Goal: Task Accomplishment & Management: Manage account settings

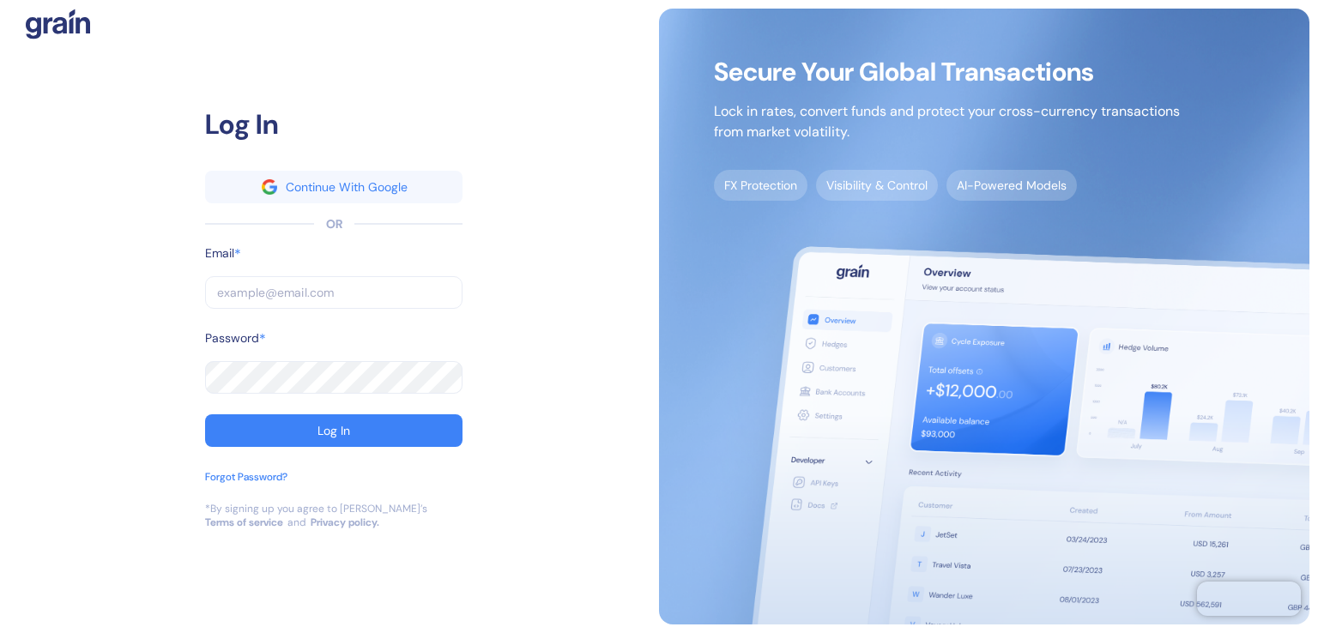
click at [223, 294] on input "text" at bounding box center [334, 292] width 258 height 33
type input "[PERSON_NAME][EMAIL_ADDRESS][DOMAIN_NAME]"
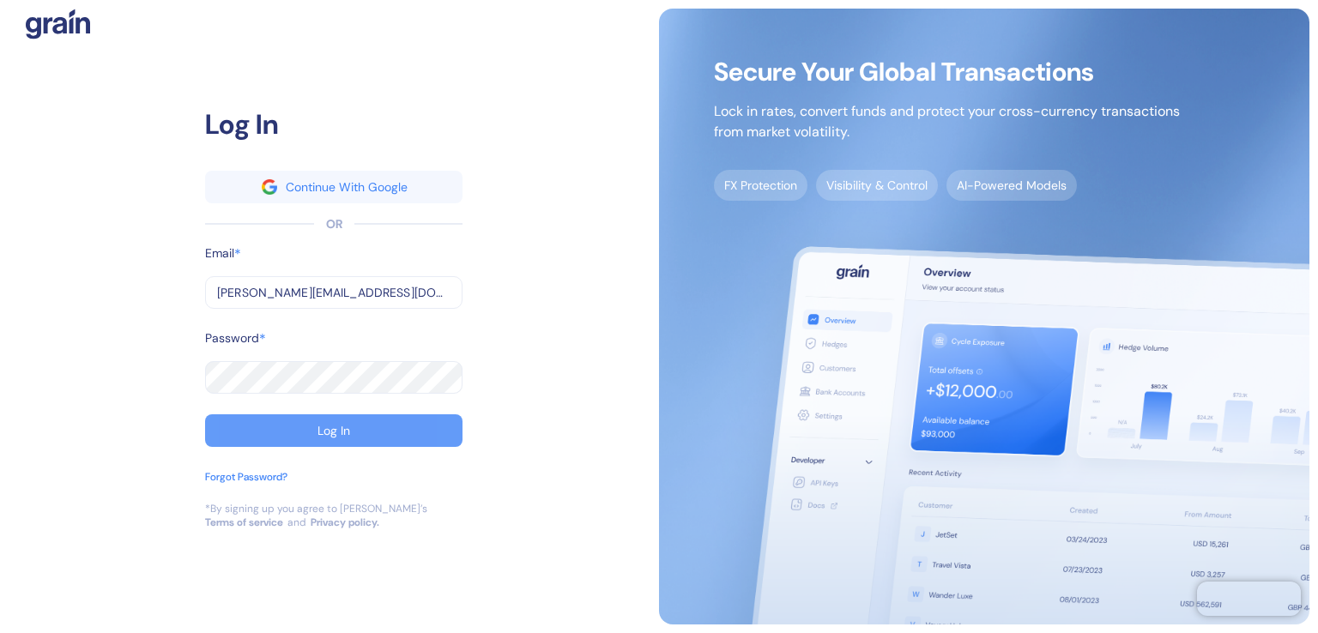
click at [340, 429] on div "Log In" at bounding box center [334, 431] width 33 height 12
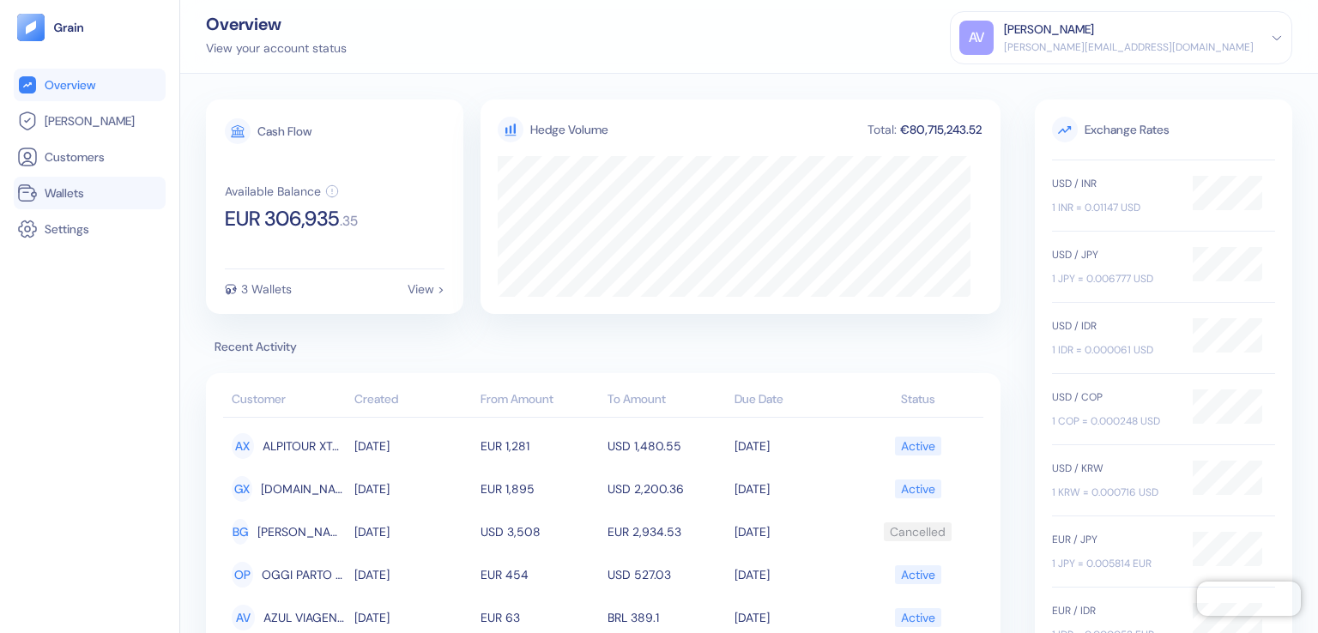
click at [38, 183] on link "Wallets" at bounding box center [89, 193] width 145 height 21
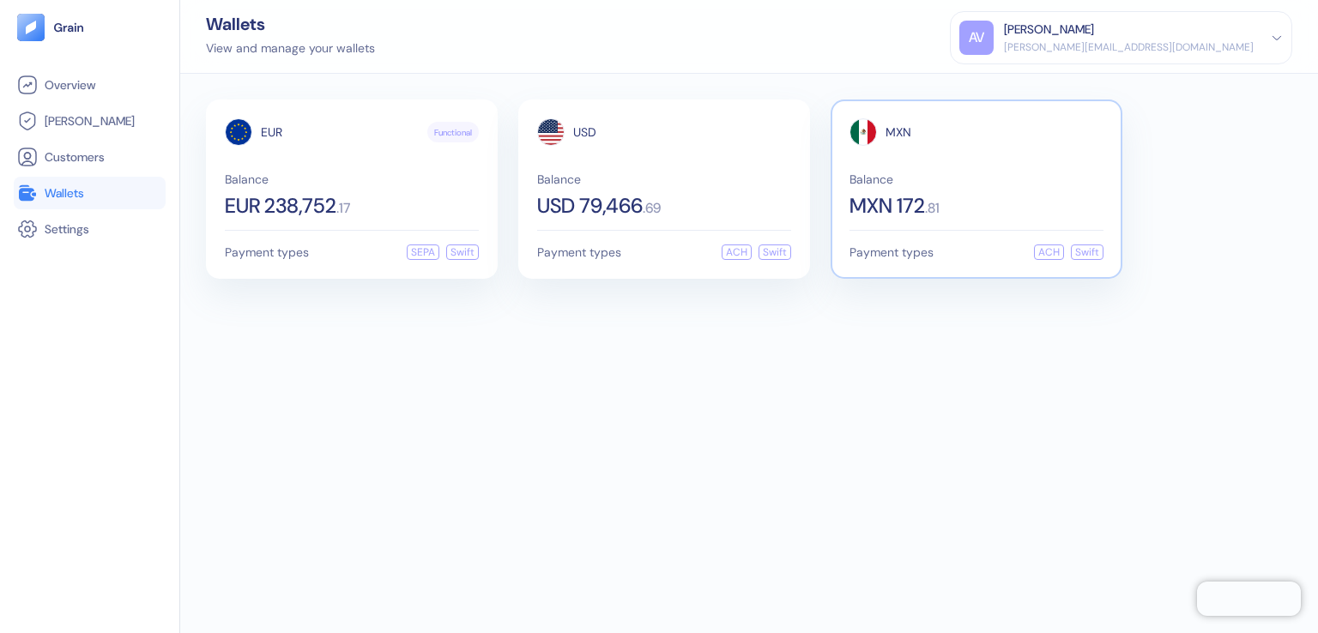
click at [918, 200] on span "MXN 172" at bounding box center [888, 206] width 76 height 21
